Goal: Task Accomplishment & Management: Use online tool/utility

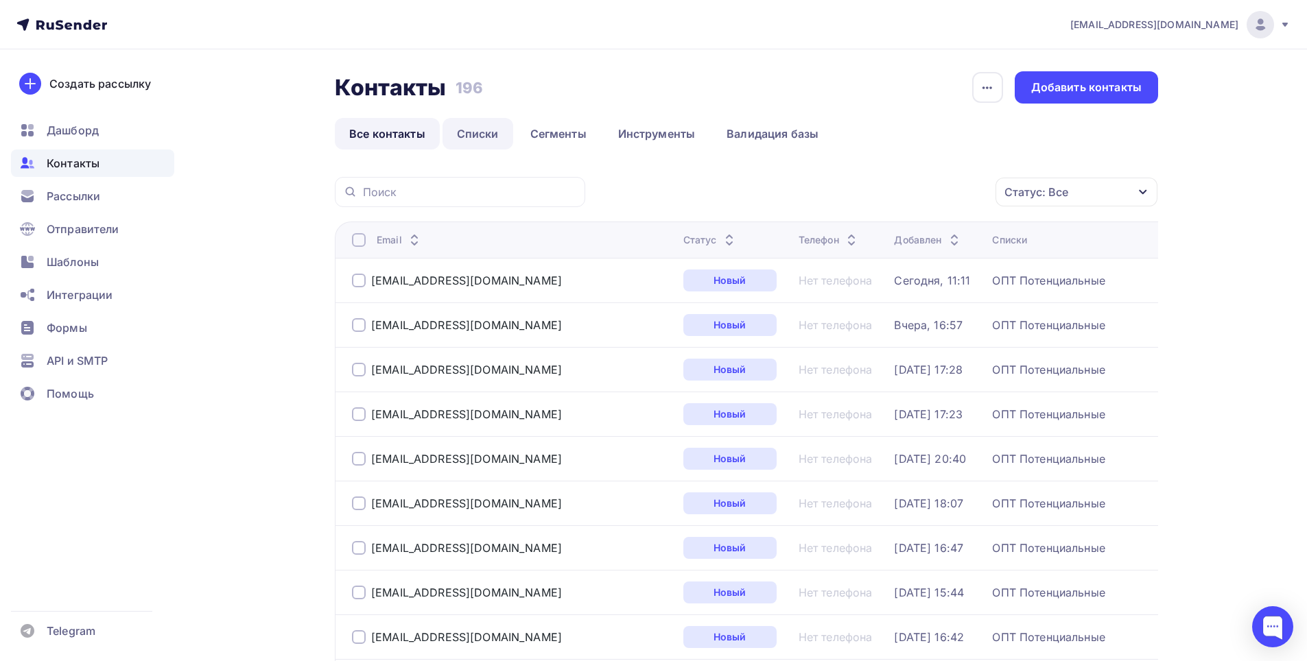
click at [474, 134] on link "Списки" at bounding box center [478, 134] width 71 height 32
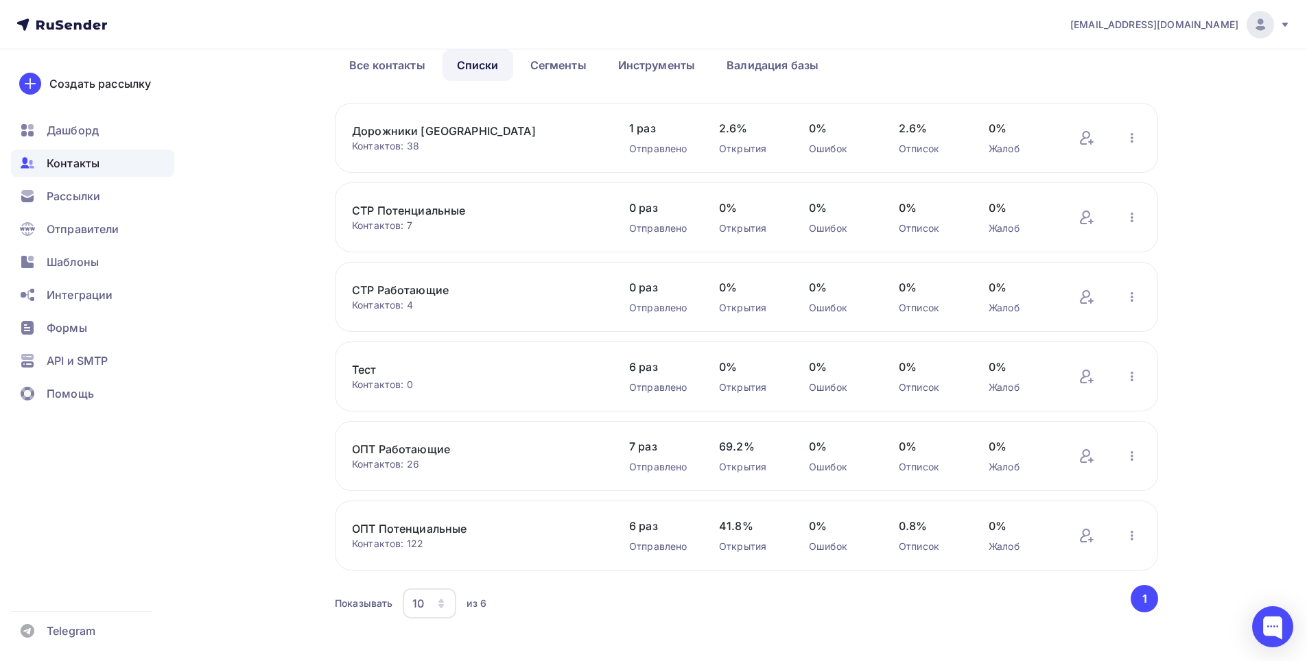
scroll to position [84, 0]
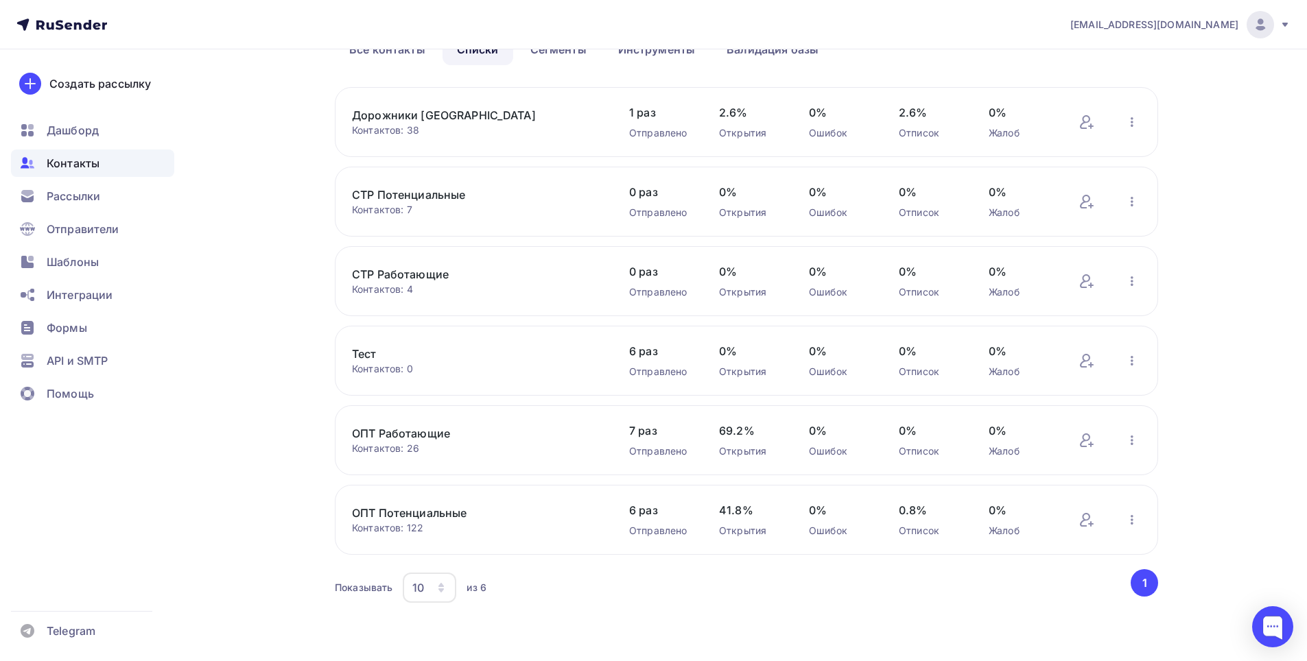
click at [504, 517] on link "ОПТ Потенциальные" at bounding box center [468, 513] width 233 height 16
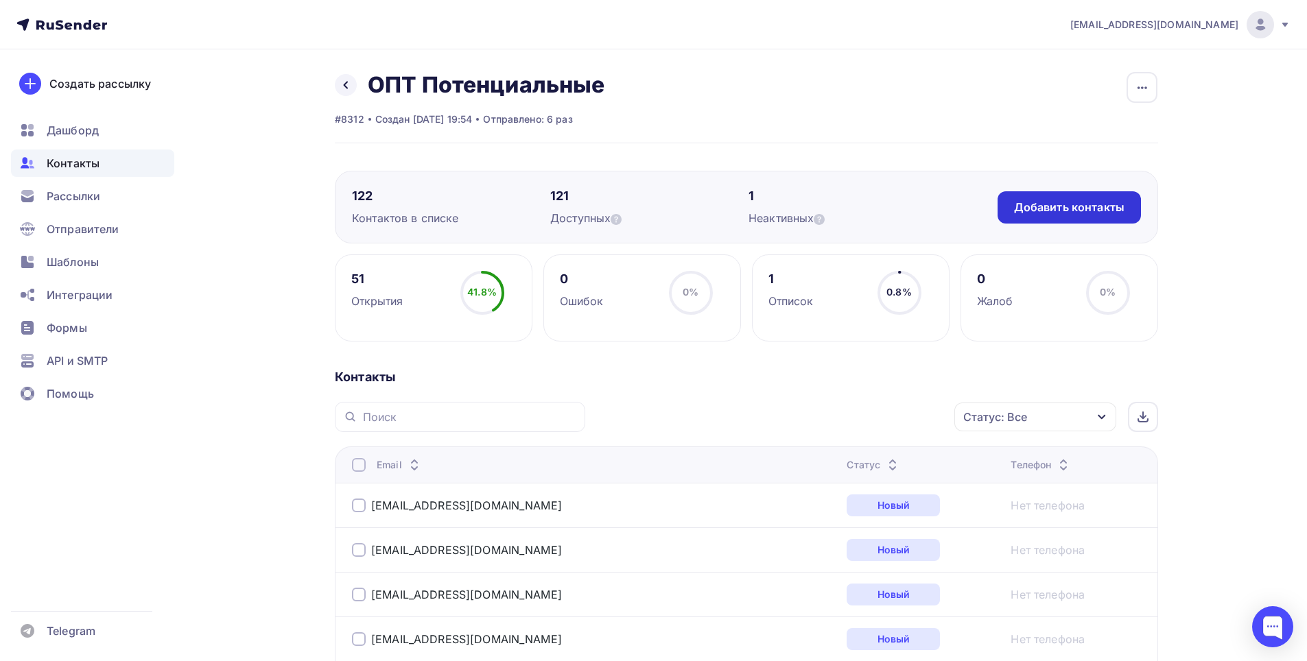
click at [1041, 209] on div "Добавить контакты" at bounding box center [1069, 208] width 110 height 16
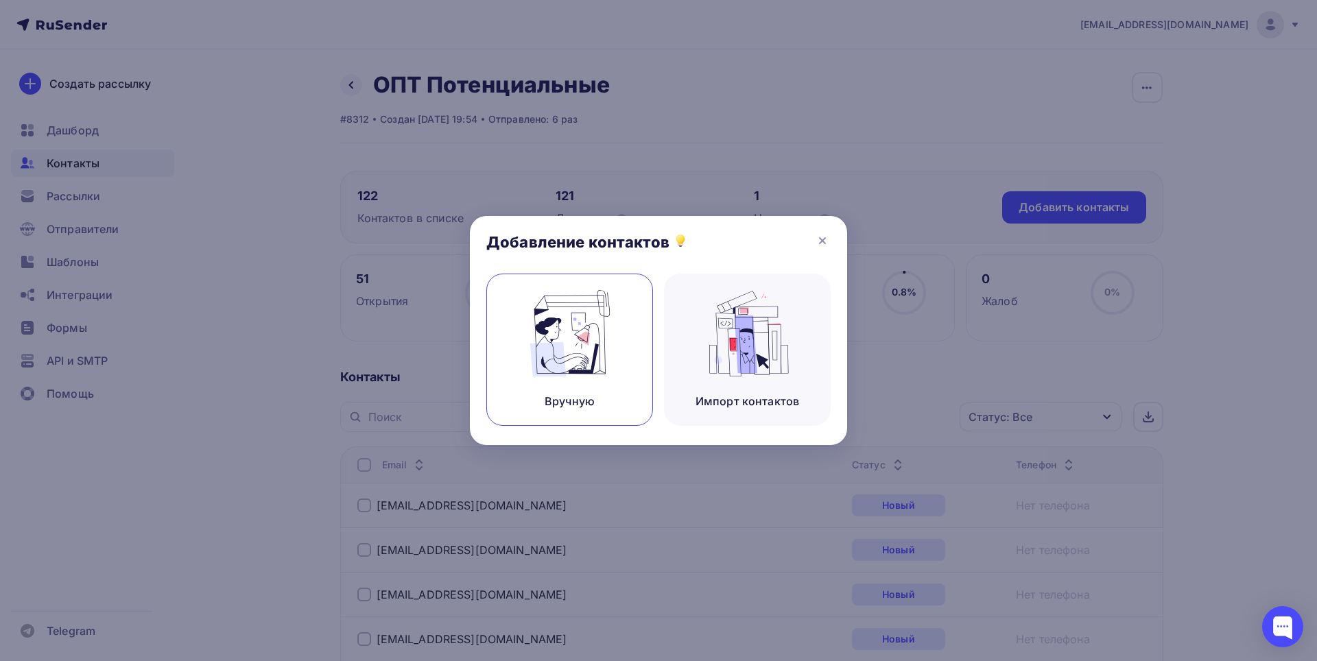
click at [564, 355] on img at bounding box center [570, 333] width 92 height 86
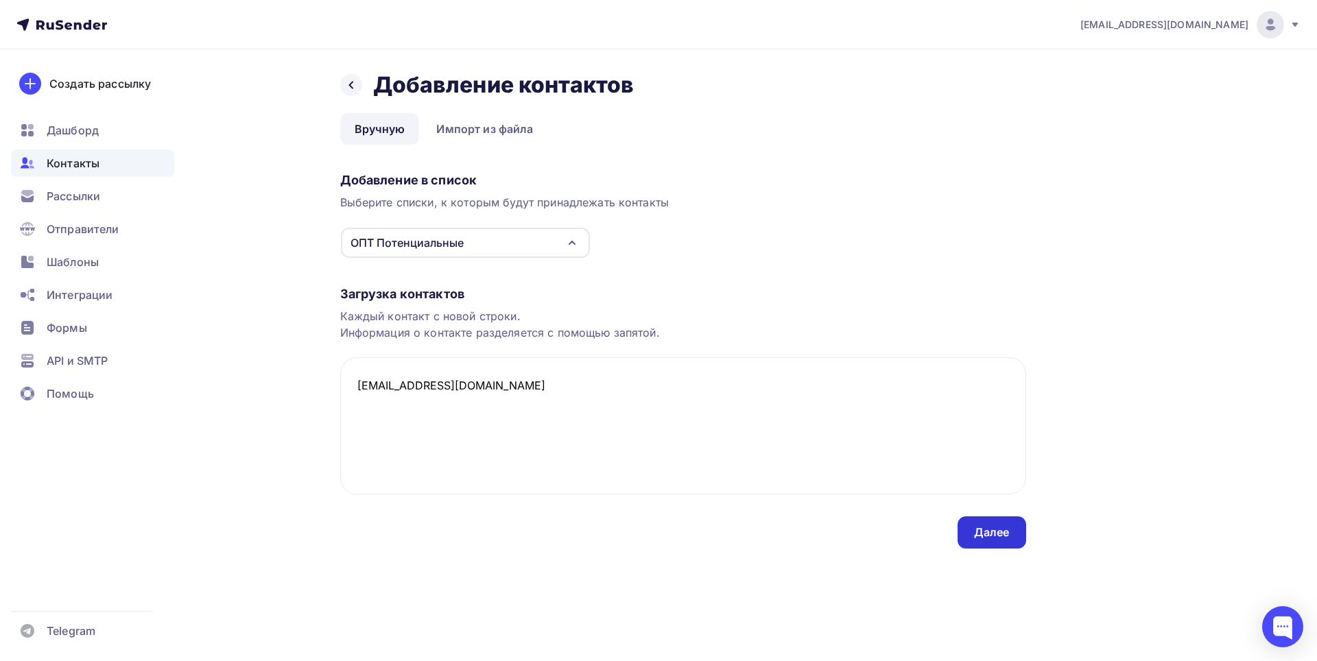
type textarea "[EMAIL_ADDRESS][DOMAIN_NAME]"
click at [989, 525] on div "Далее" at bounding box center [992, 533] width 36 height 16
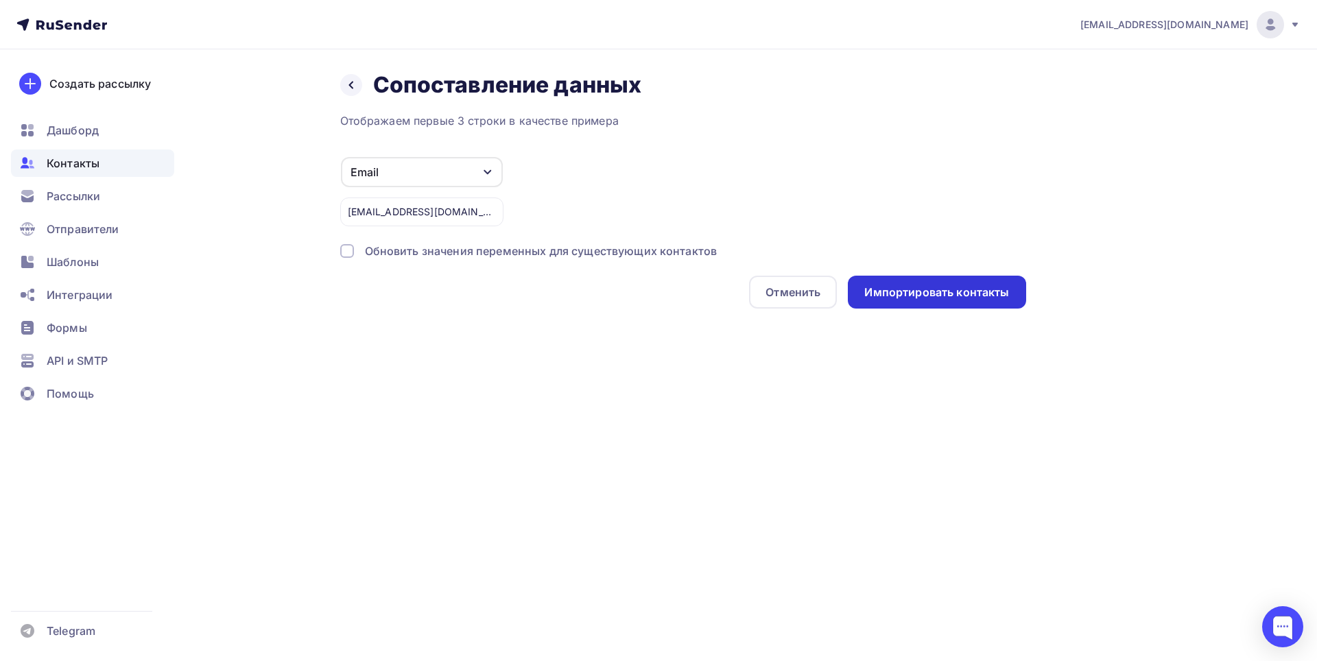
click at [926, 292] on div "Импортировать контакты" at bounding box center [937, 293] width 145 height 16
